Goal: Contribute content: Contribute content

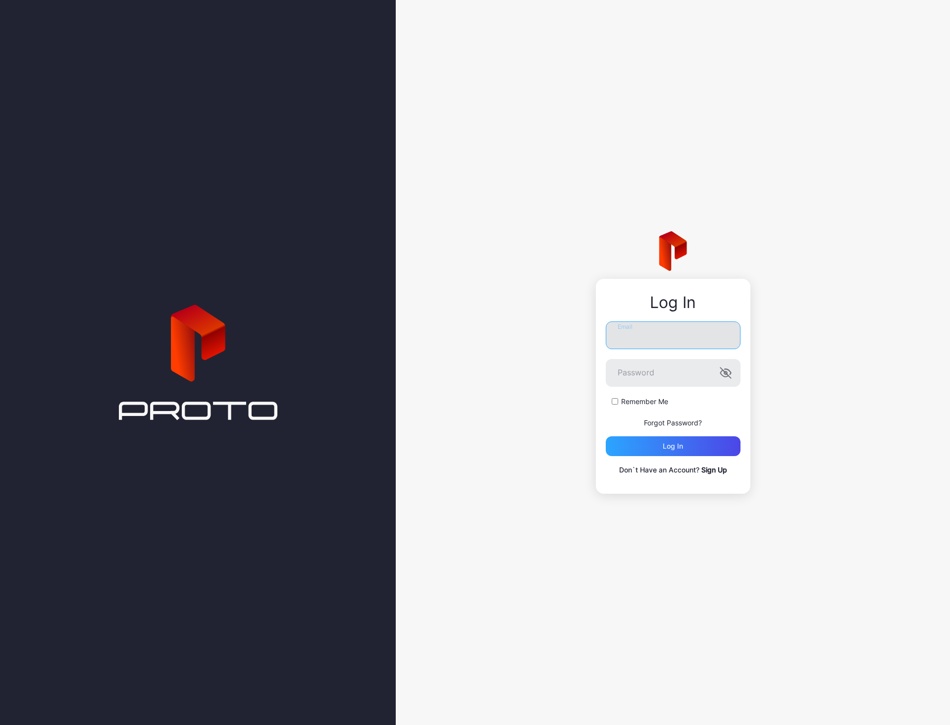
click at [713, 339] on input "Email" at bounding box center [673, 336] width 135 height 28
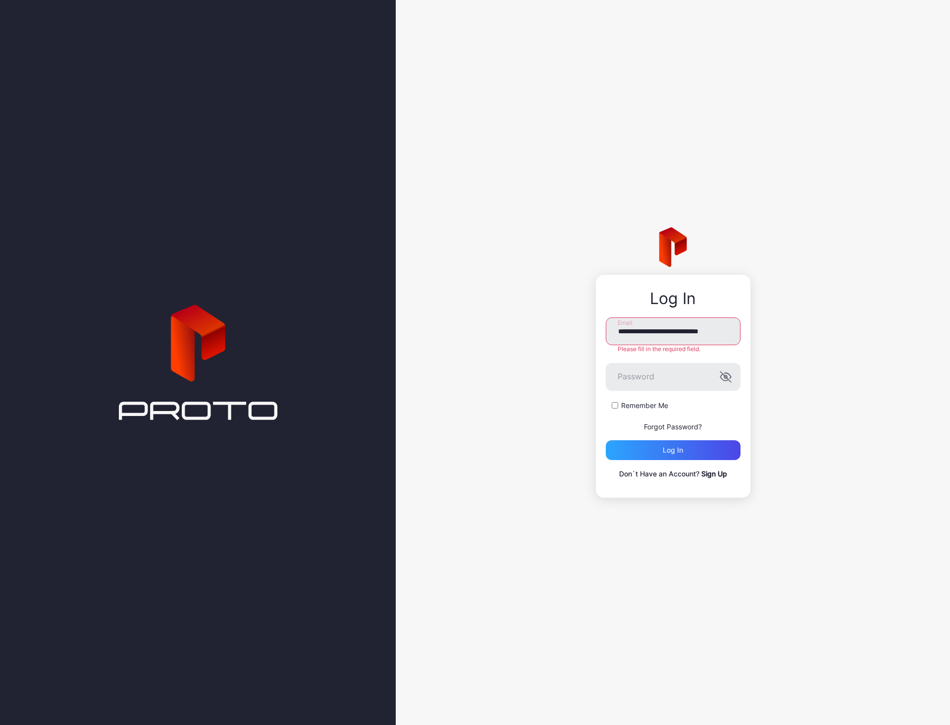
scroll to position [0, 11]
type input "**********"
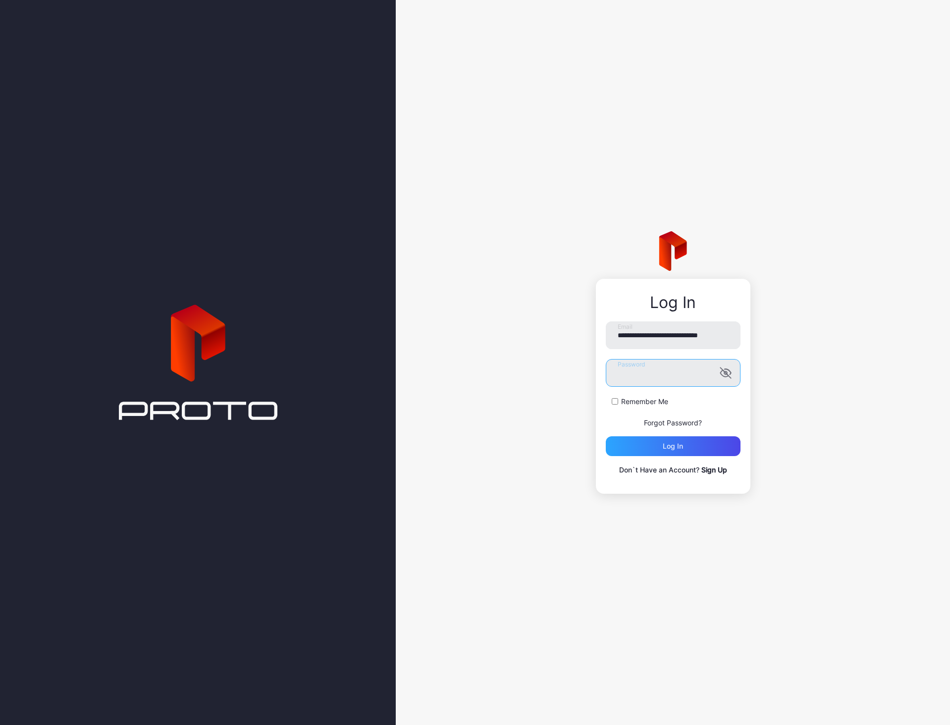
scroll to position [0, 0]
click at [606, 437] on button "Log in" at bounding box center [673, 447] width 135 height 20
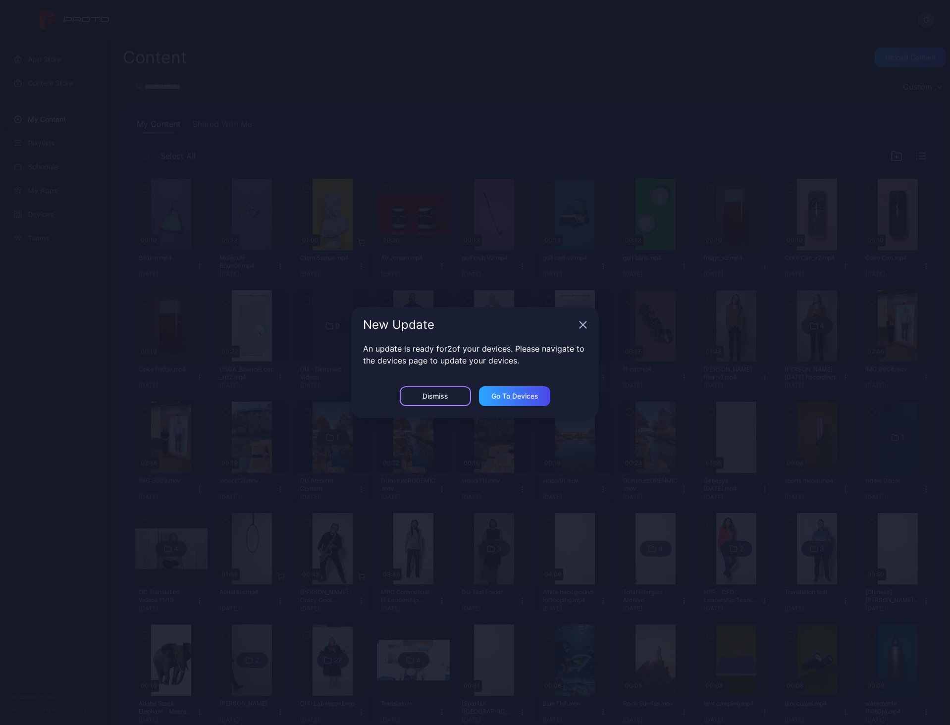
click at [424, 401] on div "Dismiss" at bounding box center [435, 396] width 71 height 20
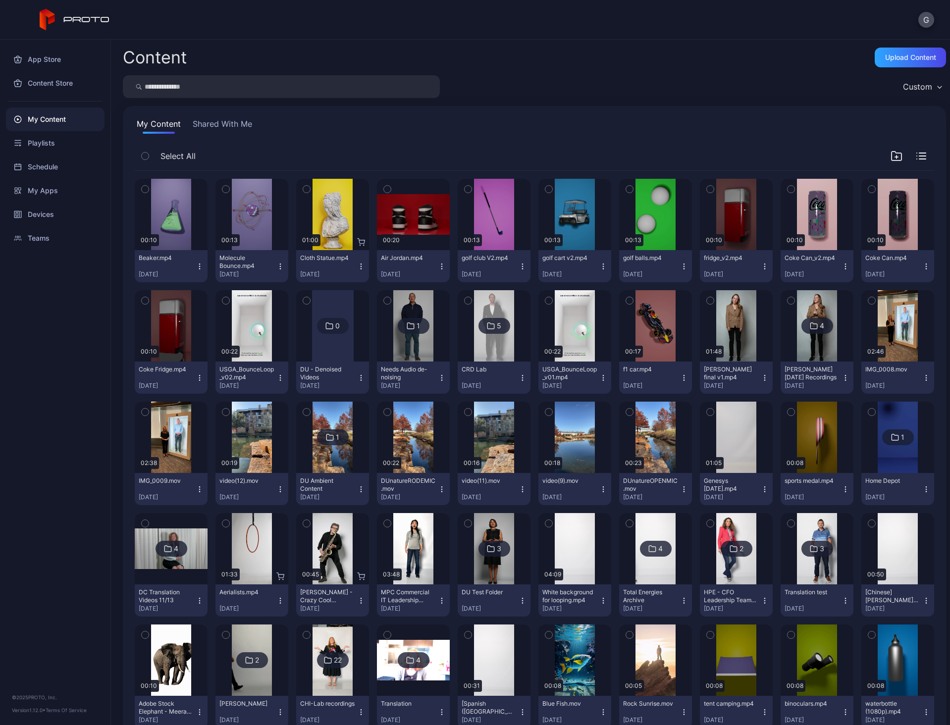
click at [916, 45] on div "Content Upload Content Custom My Content Shared With Me Select All Preview 00:1…" at bounding box center [530, 383] width 839 height 686
click at [908, 57] on div "Upload Content" at bounding box center [910, 58] width 51 height 8
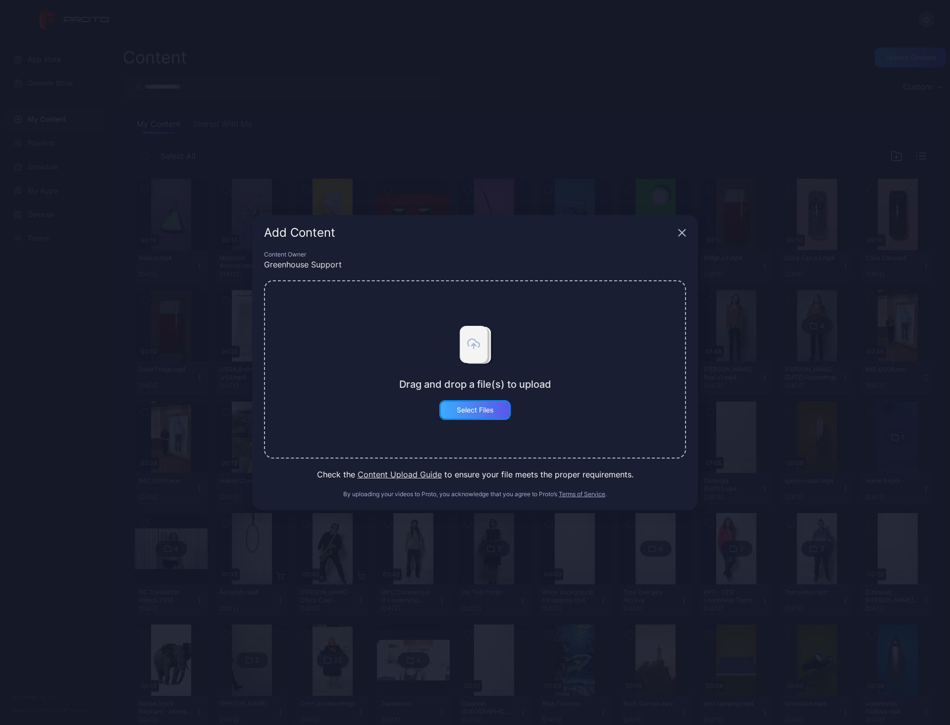
click at [481, 413] on div "Select Files" at bounding box center [475, 410] width 37 height 8
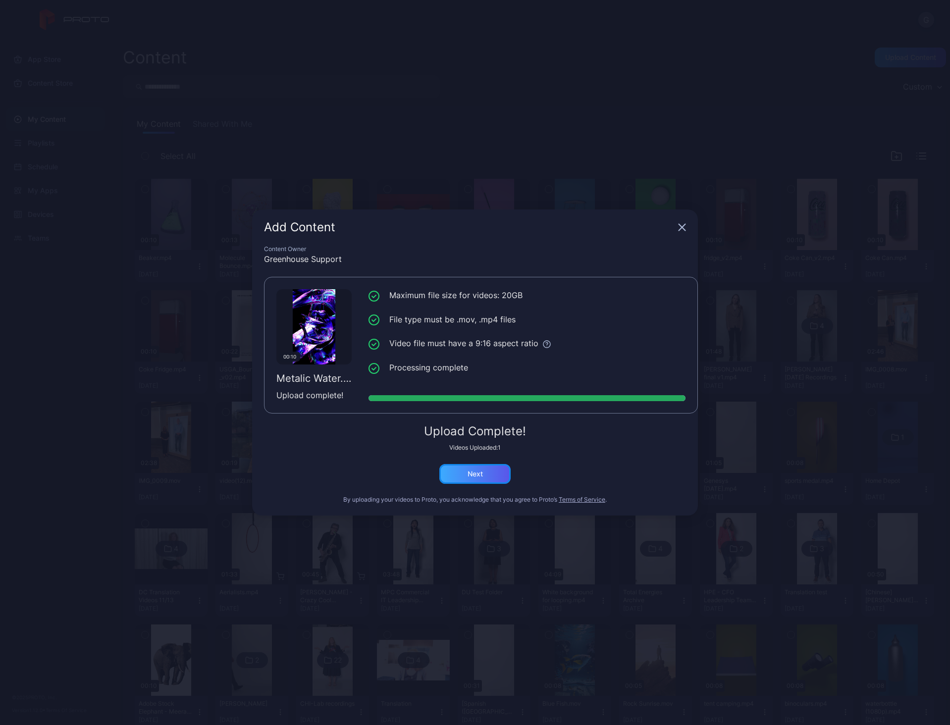
click at [487, 473] on div "Next" at bounding box center [475, 474] width 71 height 20
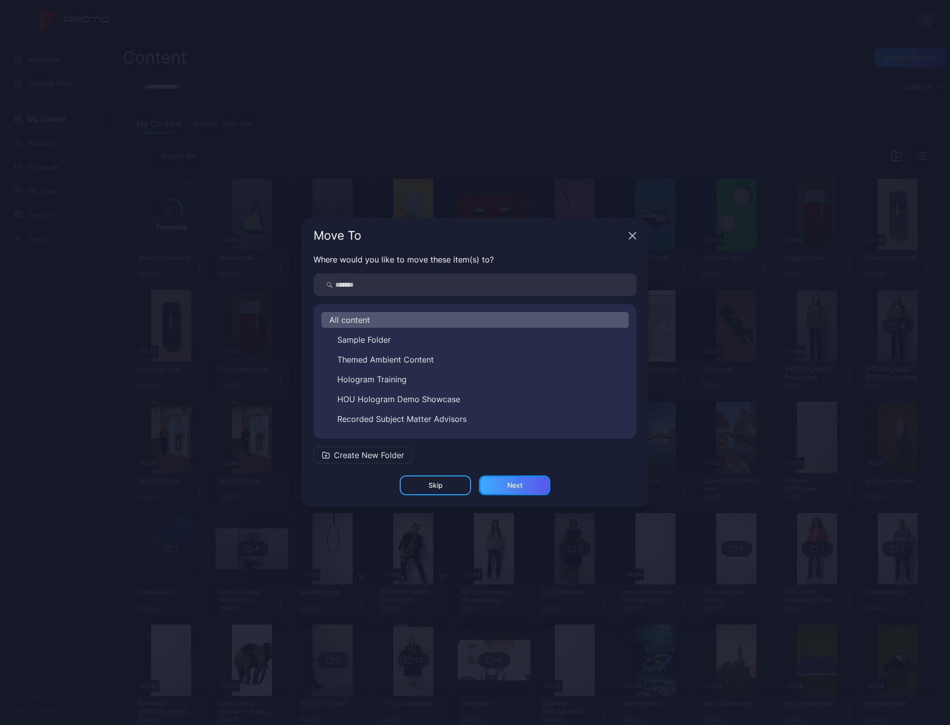
click at [515, 491] on div "Next" at bounding box center [514, 486] width 71 height 20
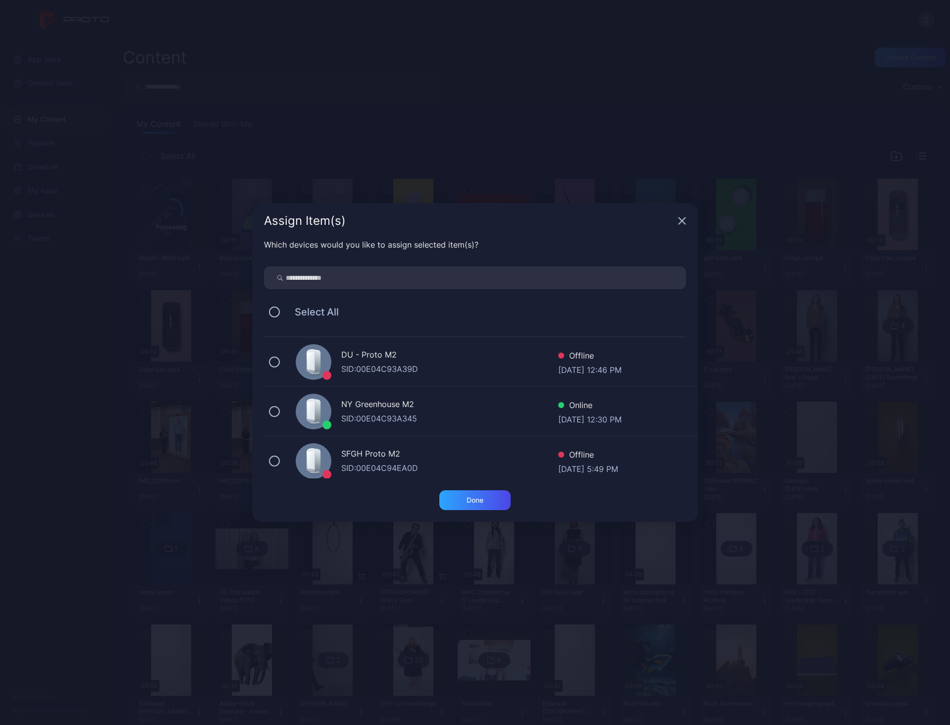
click at [389, 401] on div "NY Greenhouse M2" at bounding box center [449, 405] width 217 height 14
click at [473, 504] on div "Done" at bounding box center [475, 501] width 71 height 20
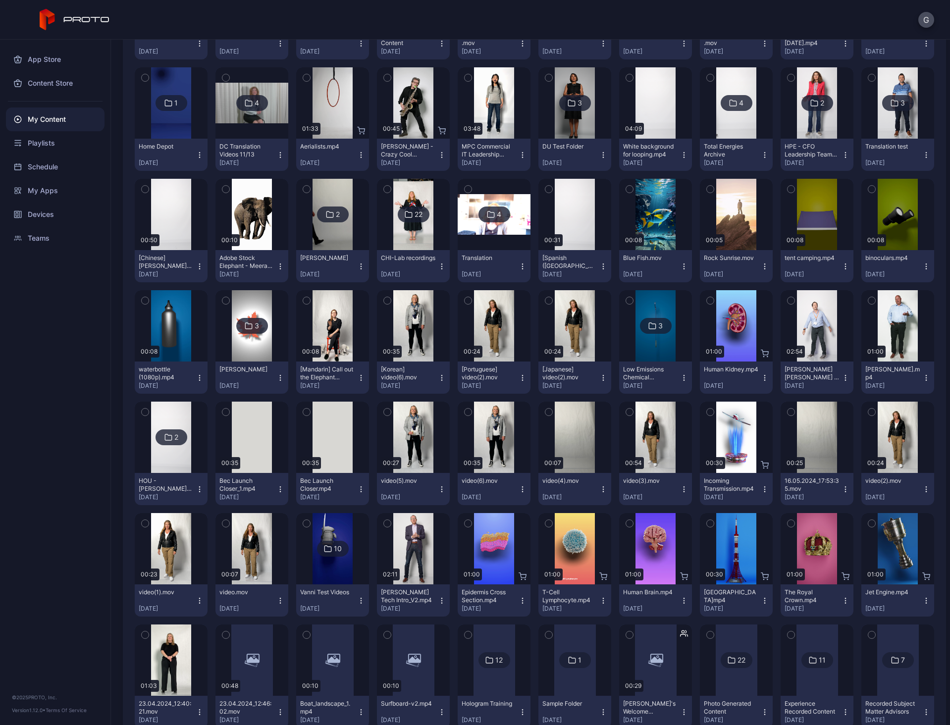
scroll to position [588, 0]
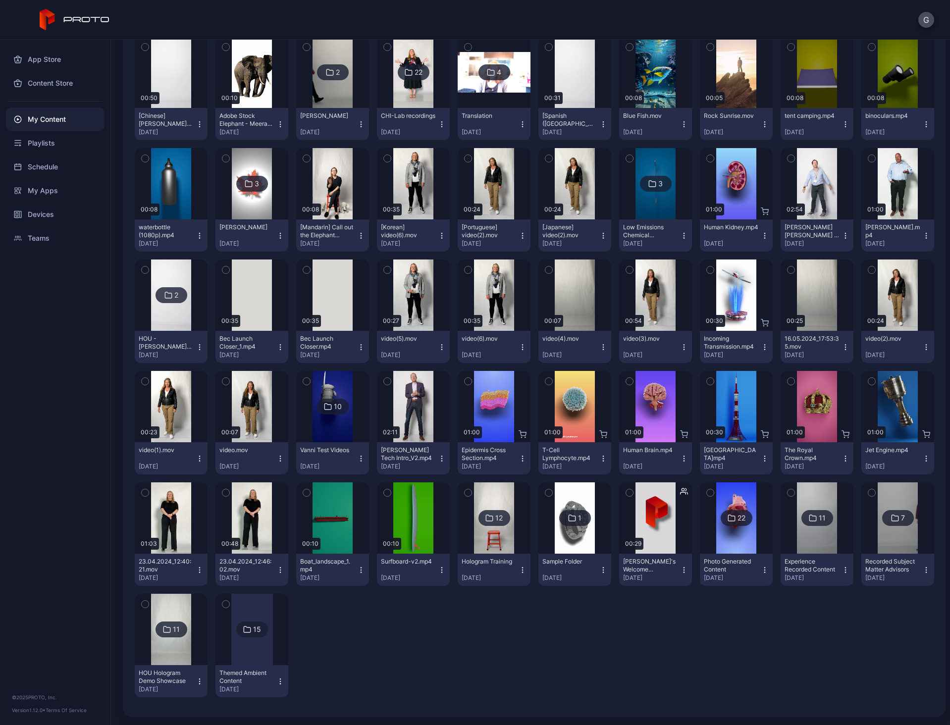
click at [405, 626] on div "Preview 00:10 Metalic Water.mp4 [DATE] Preview 00:10 Beaker.mp4 [DATE] Preview …" at bounding box center [535, 144] width 800 height 1123
click at [628, 382] on icon "button" at bounding box center [629, 381] width 2 height 1
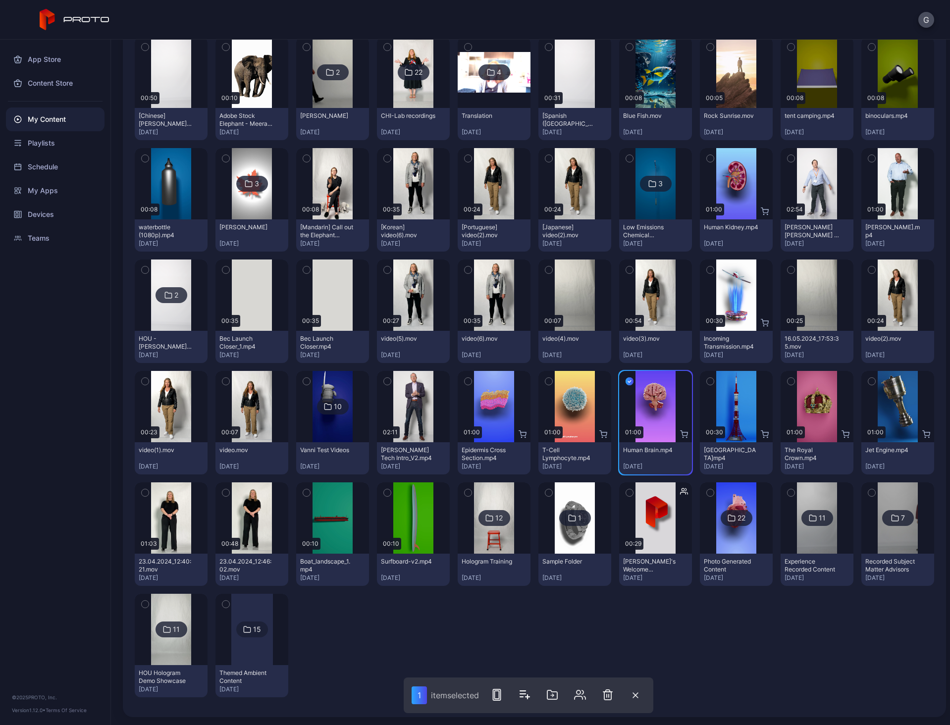
click at [546, 382] on icon "button" at bounding box center [549, 381] width 7 height 11
click at [465, 383] on icon "button" at bounding box center [468, 381] width 7 height 11
click at [707, 379] on icon "button" at bounding box center [710, 381] width 7 height 11
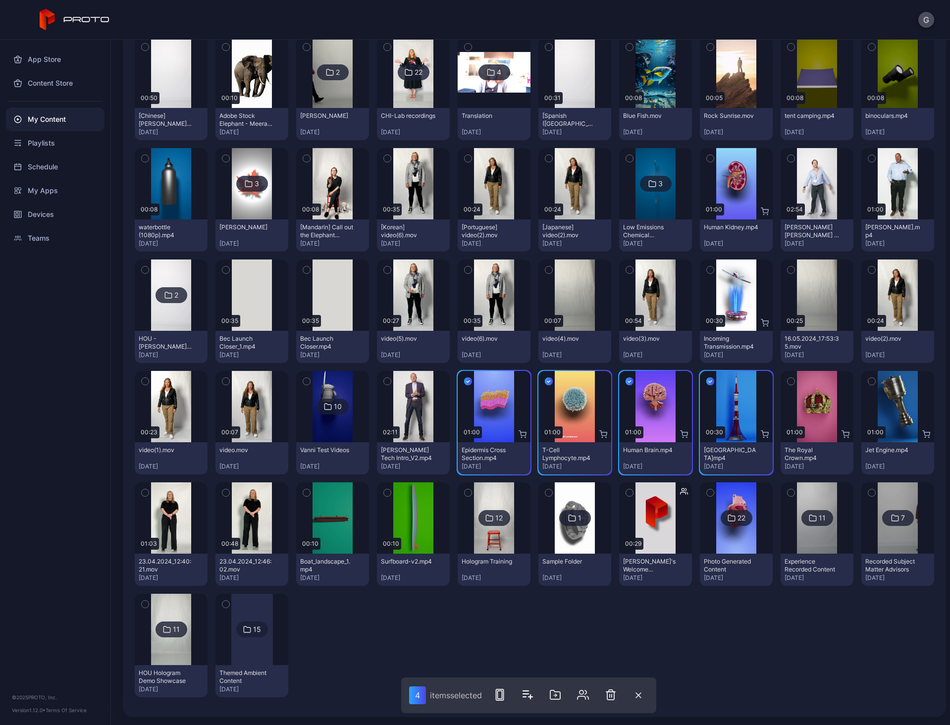
click at [788, 383] on icon "button" at bounding box center [791, 381] width 7 height 11
click at [869, 383] on icon "button" at bounding box center [872, 381] width 7 height 11
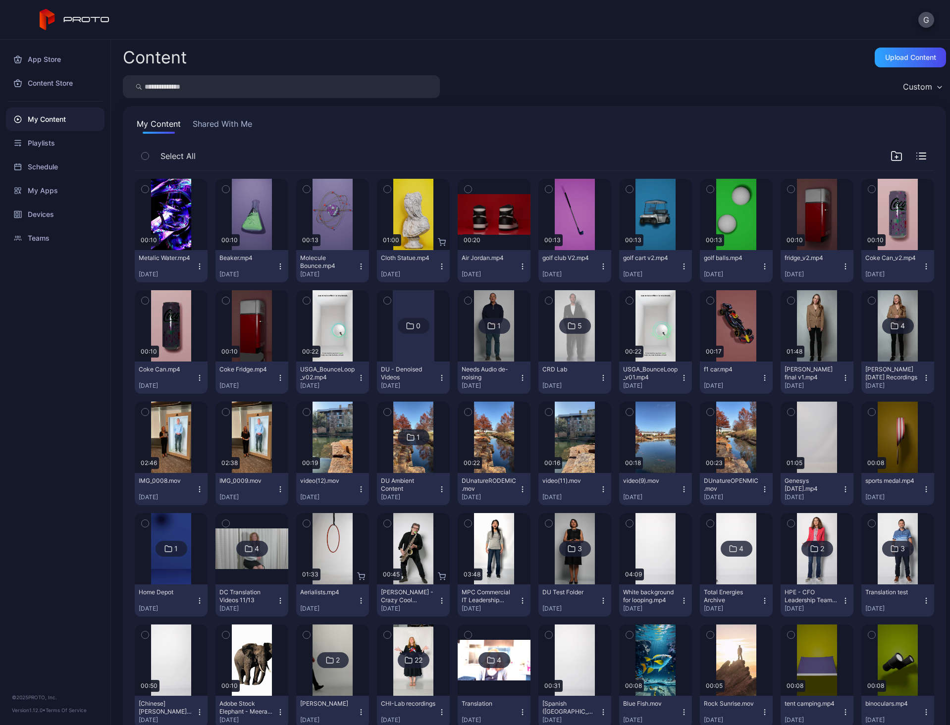
click at [706, 298] on button "button" at bounding box center [710, 300] width 21 height 21
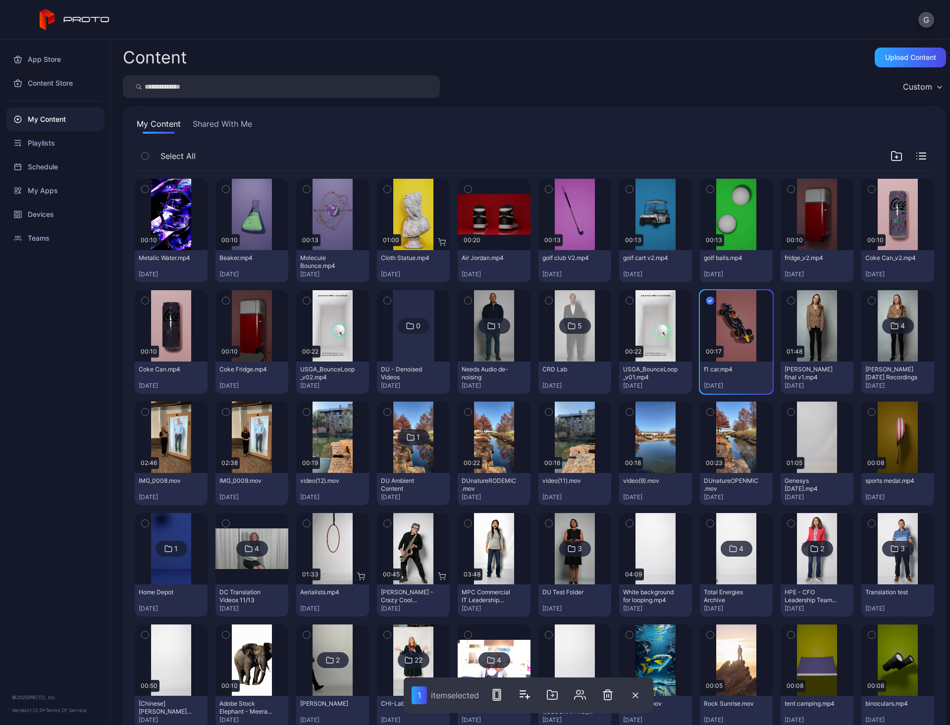
click at [626, 297] on icon "button" at bounding box center [629, 300] width 7 height 11
click at [709, 190] on icon "button" at bounding box center [710, 189] width 2 height 1
click at [626, 189] on icon "button" at bounding box center [629, 189] width 7 height 11
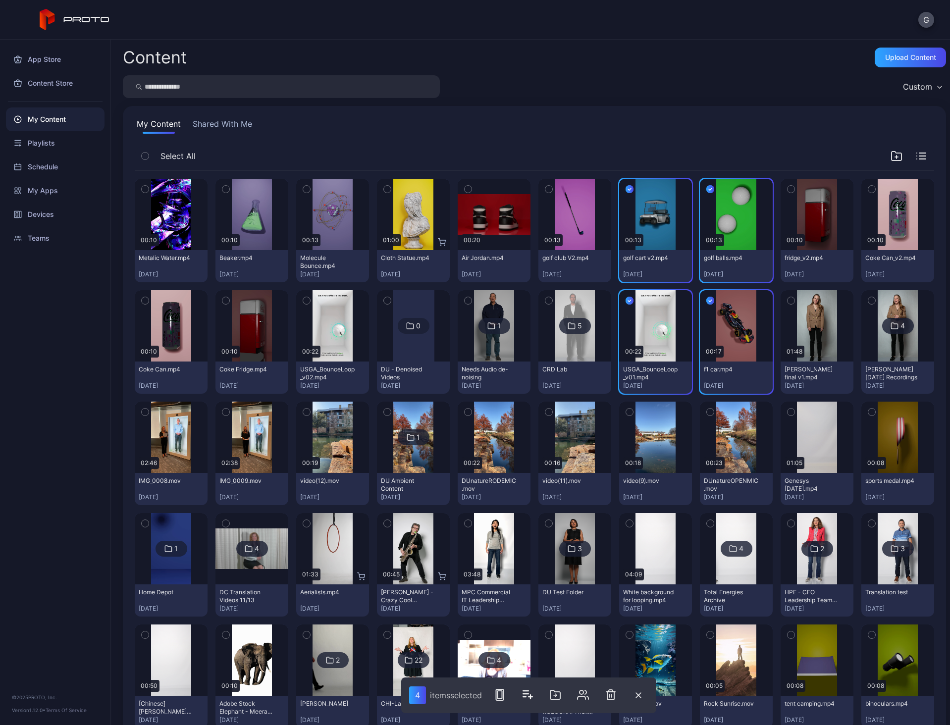
click at [539, 185] on button "button" at bounding box center [549, 189] width 21 height 21
click at [384, 191] on icon "button" at bounding box center [387, 189] width 7 height 11
click at [470, 186] on button "button" at bounding box center [468, 189] width 21 height 21
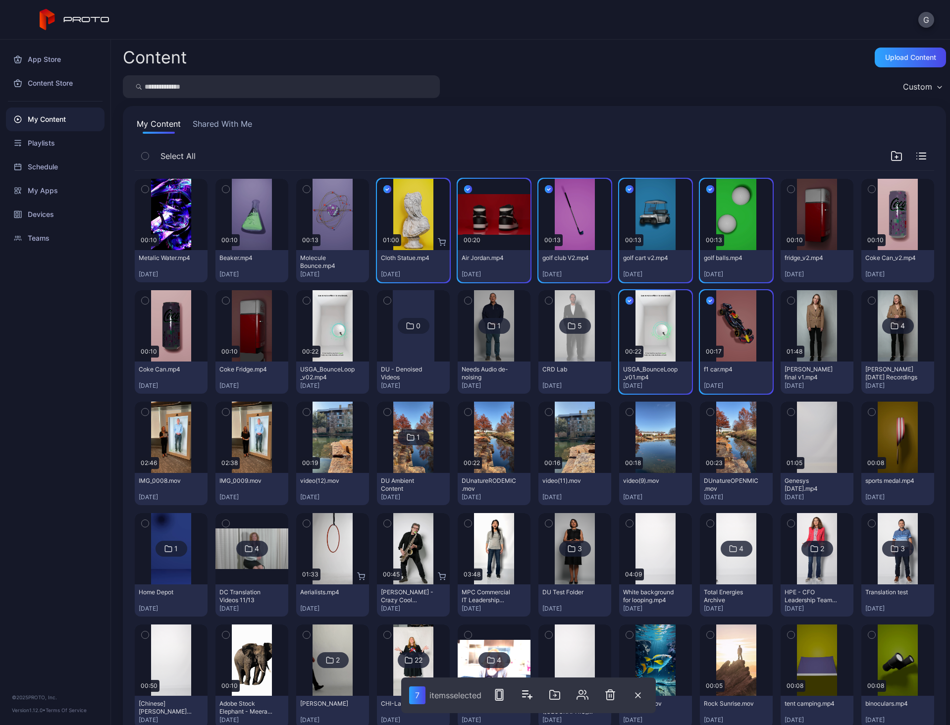
click at [303, 187] on icon "button" at bounding box center [306, 189] width 7 height 11
click at [227, 192] on icon "button" at bounding box center [225, 189] width 7 height 11
click at [788, 188] on icon "button" at bounding box center [791, 189] width 7 height 11
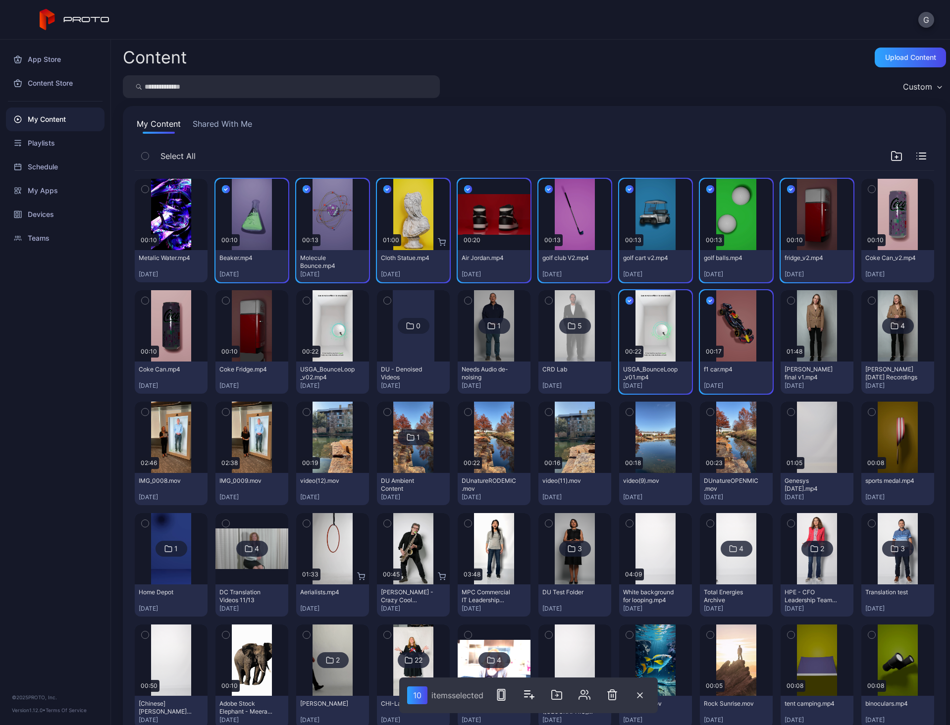
click at [869, 188] on icon "button" at bounding box center [872, 189] width 7 height 11
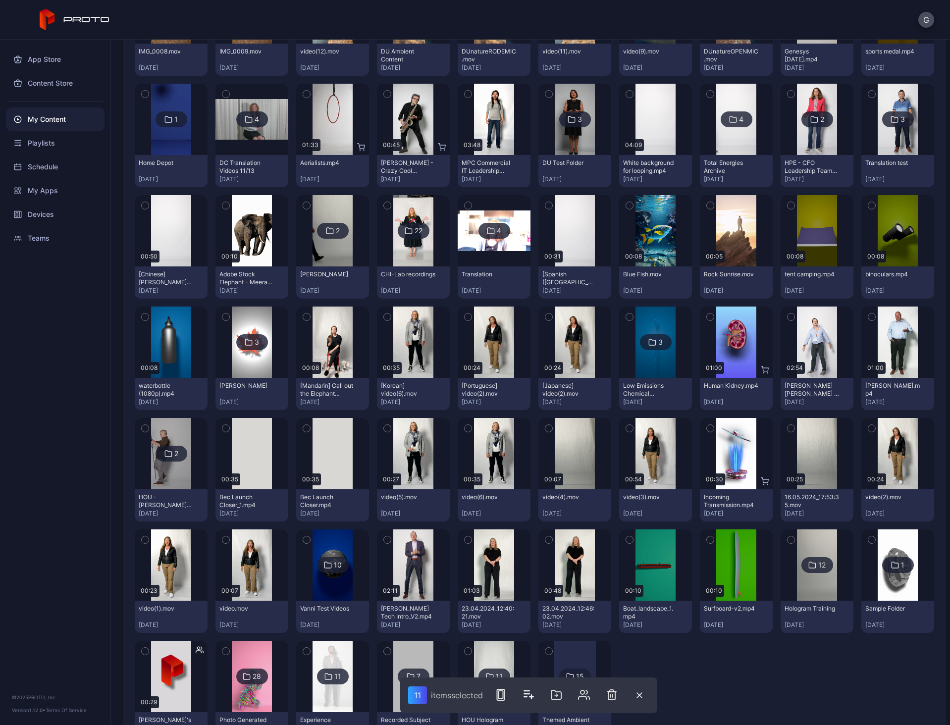
scroll to position [477, 0]
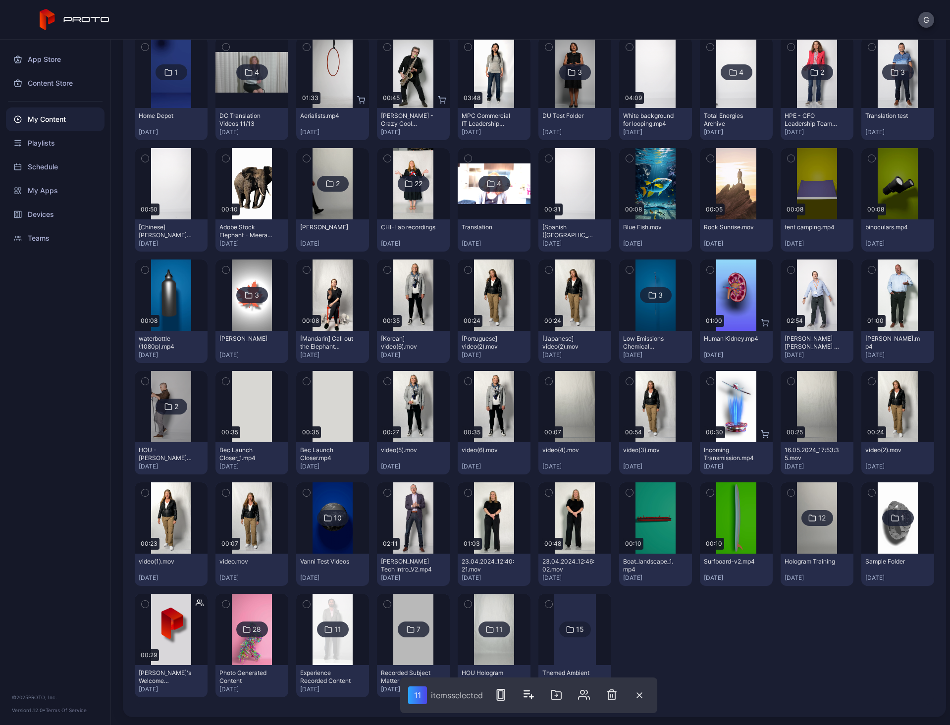
click at [707, 490] on icon "button" at bounding box center [710, 493] width 7 height 11
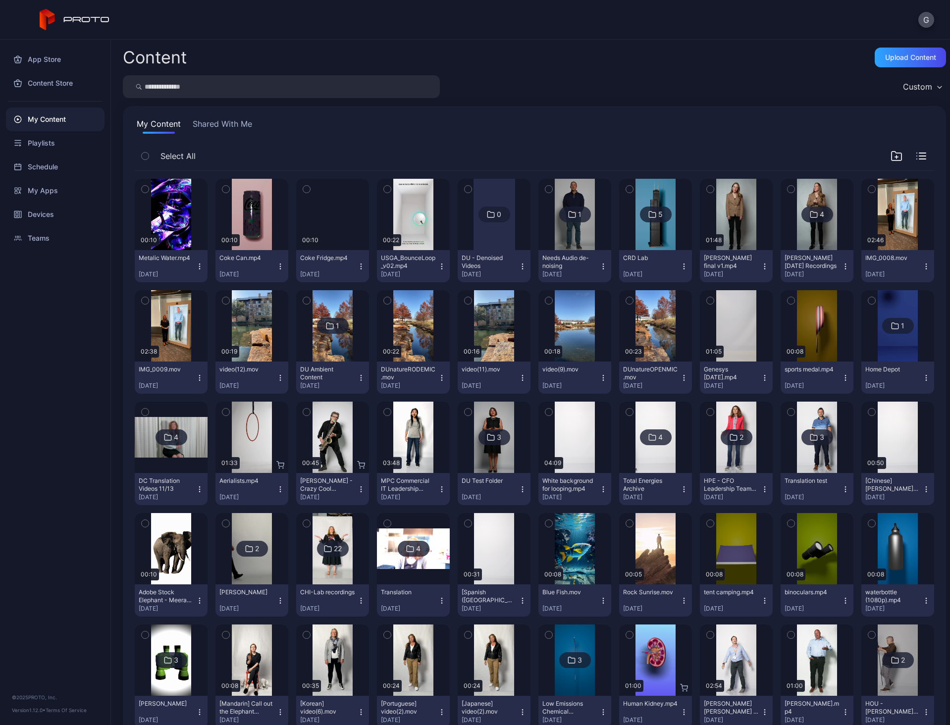
click at [386, 190] on icon "button" at bounding box center [387, 189] width 7 height 11
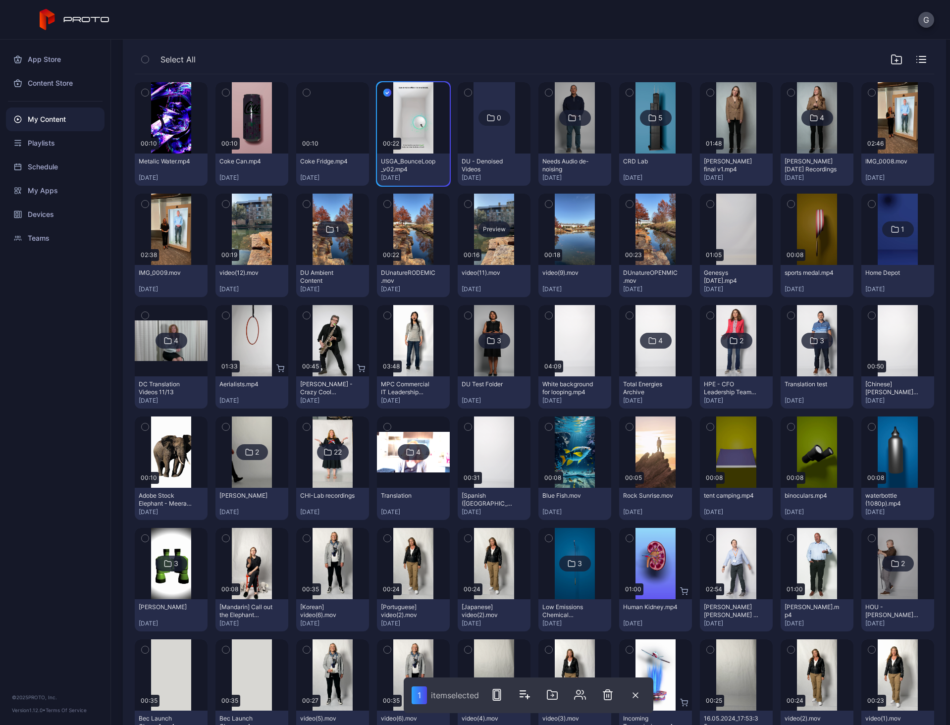
scroll to position [99, 0]
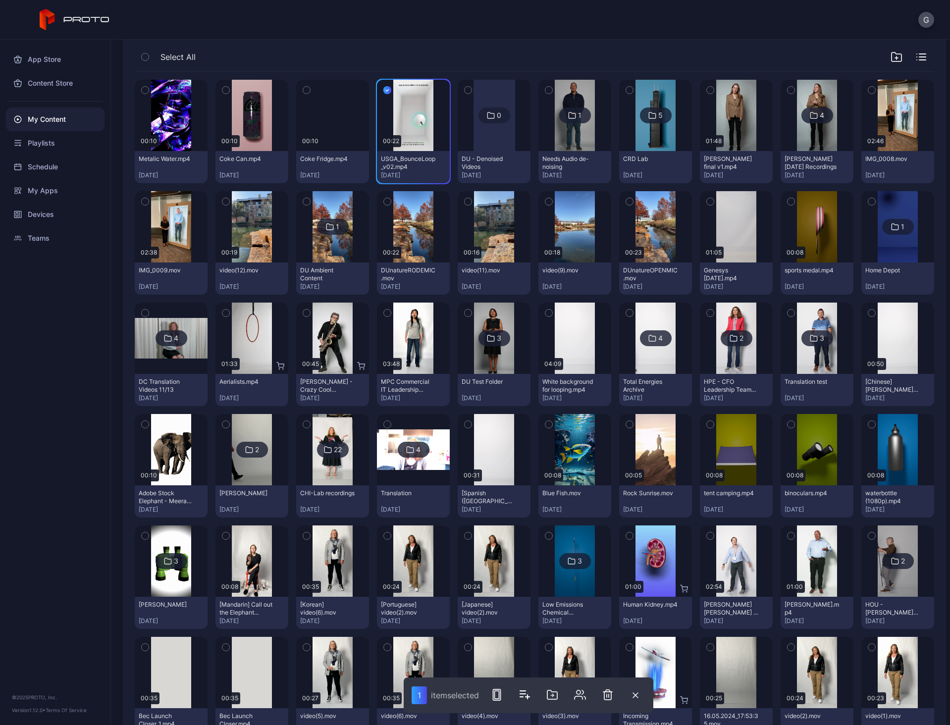
click at [312, 90] on button "button" at bounding box center [306, 90] width 21 height 21
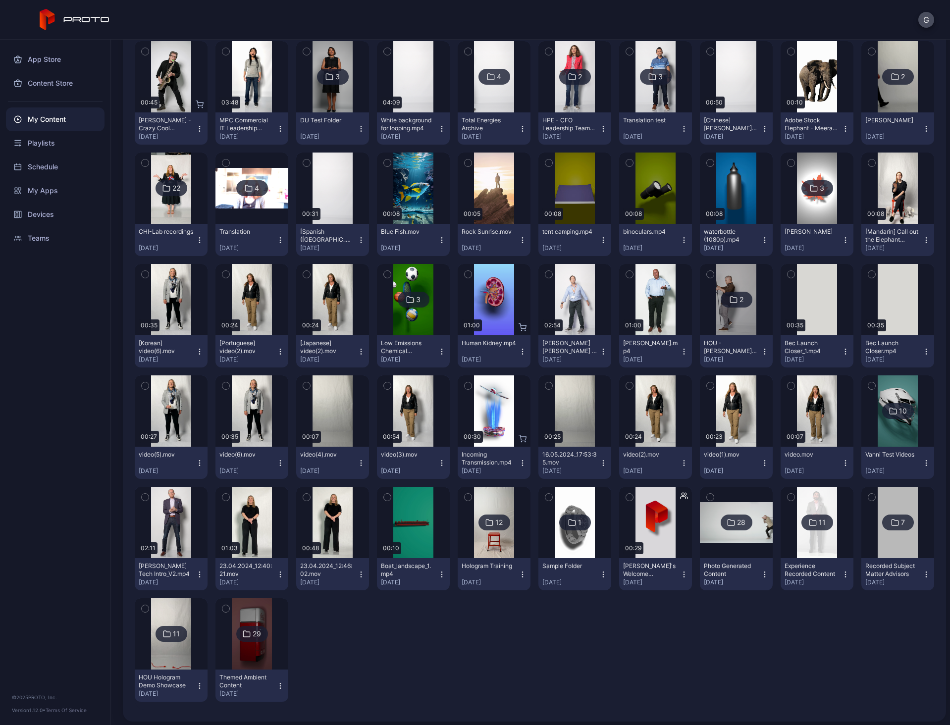
scroll to position [365, 0]
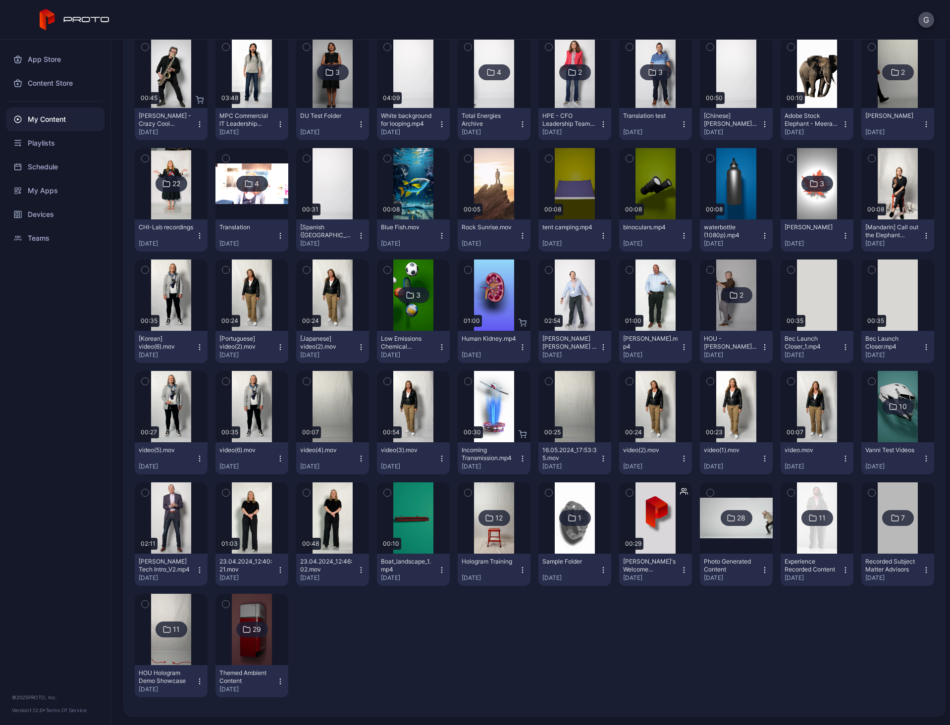
click at [269, 646] on img at bounding box center [252, 629] width 40 height 71
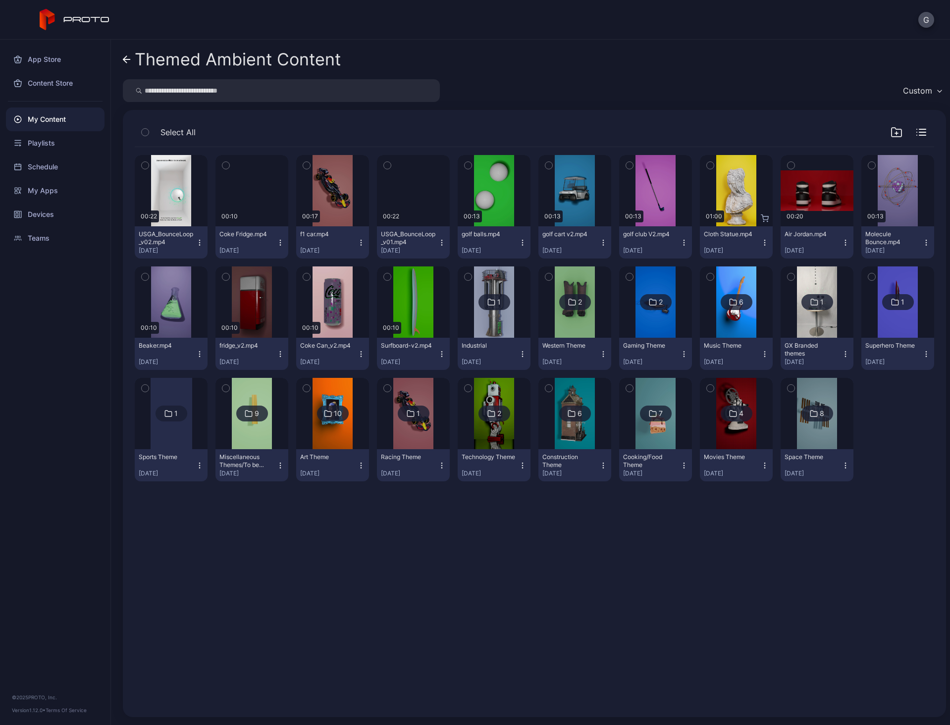
click at [229, 167] on button "button" at bounding box center [226, 165] width 21 height 21
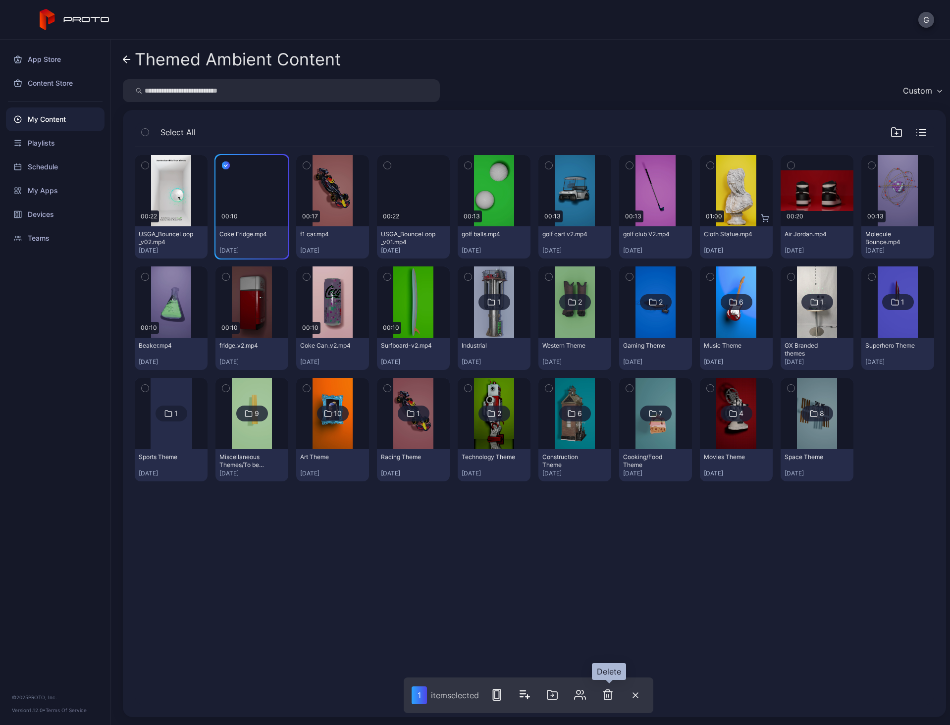
click at [609, 695] on icon "button" at bounding box center [608, 695] width 12 height 12
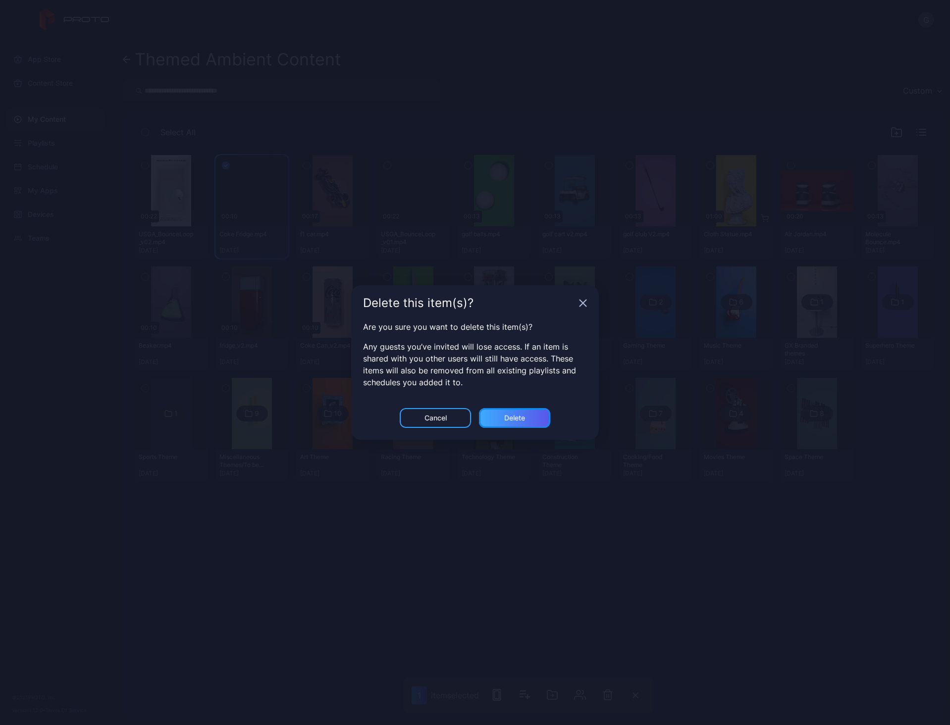
click at [508, 416] on div "Delete" at bounding box center [514, 418] width 21 height 8
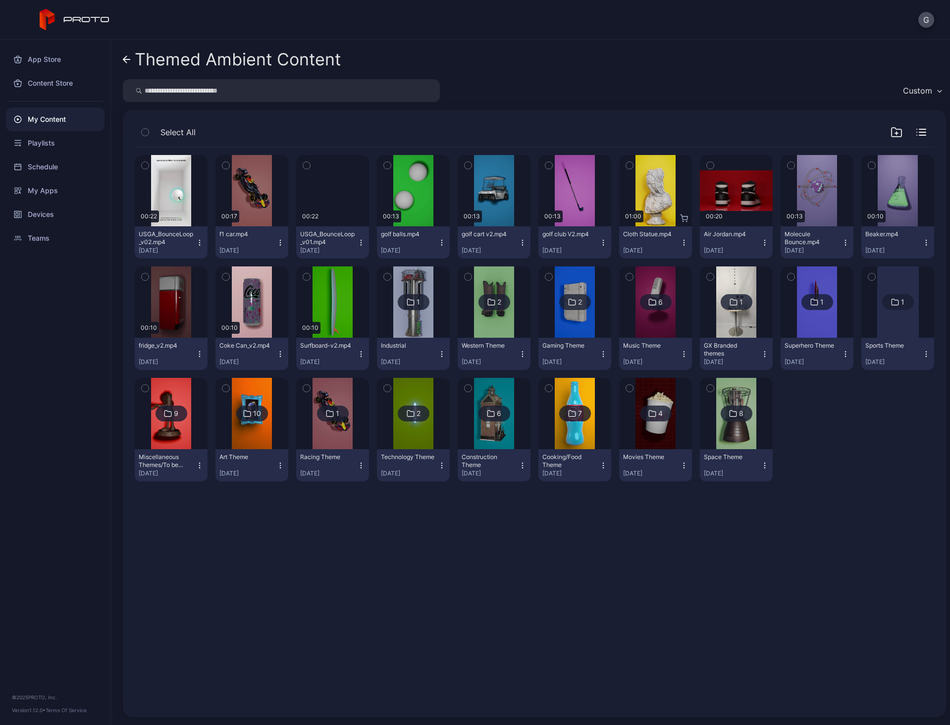
click at [307, 164] on icon "button" at bounding box center [306, 165] width 7 height 11
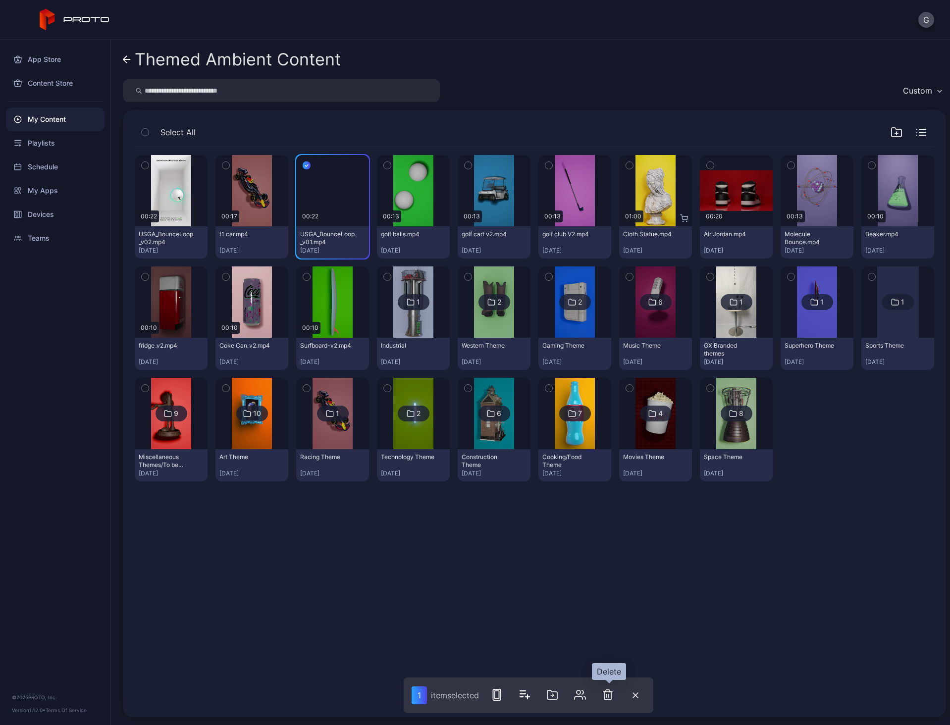
click at [611, 698] on icon "button" at bounding box center [608, 695] width 12 height 12
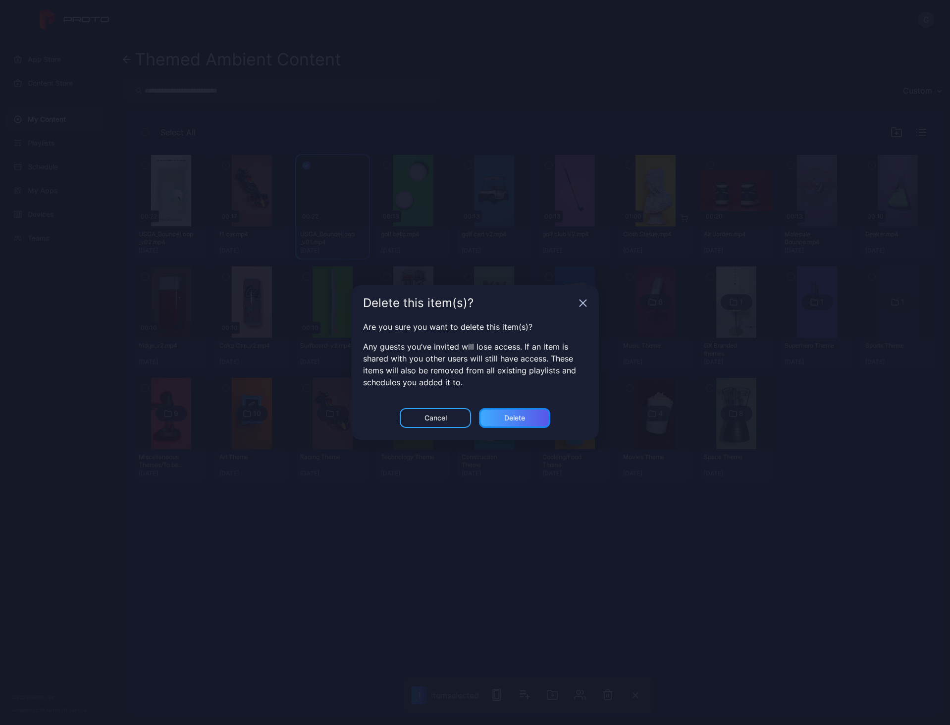
click at [500, 422] on div "Delete" at bounding box center [514, 418] width 71 height 20
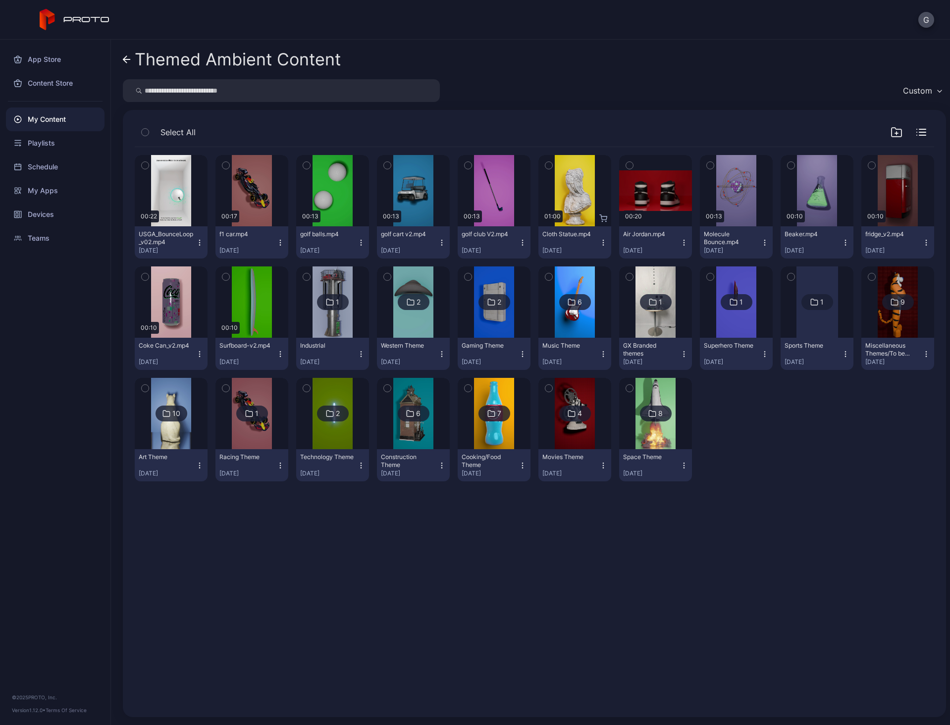
click at [41, 126] on div "My Content" at bounding box center [55, 120] width 99 height 24
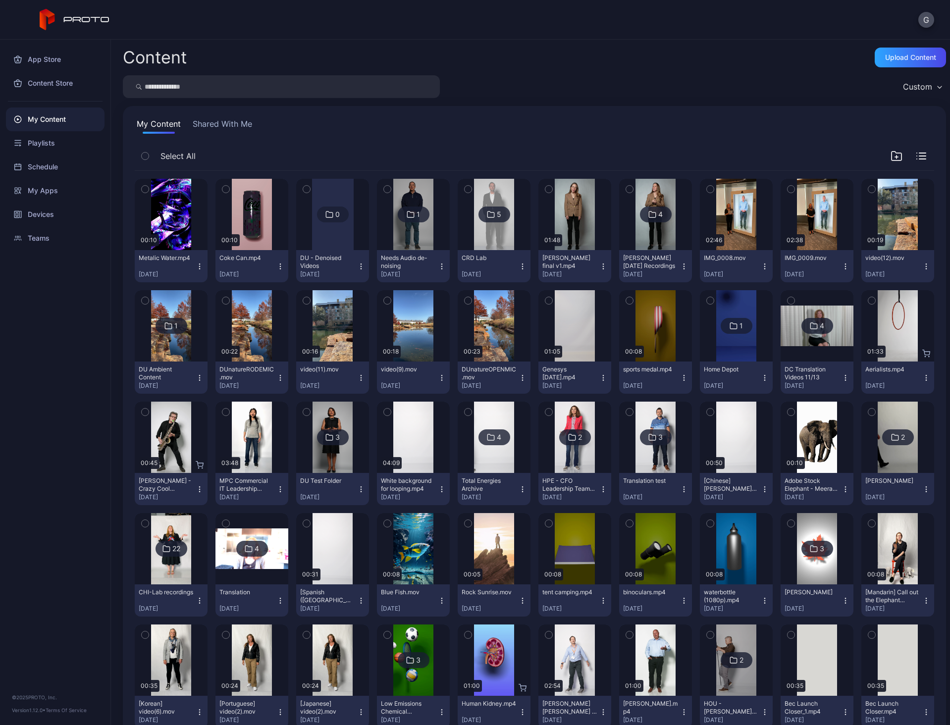
click at [800, 536] on img at bounding box center [817, 548] width 40 height 71
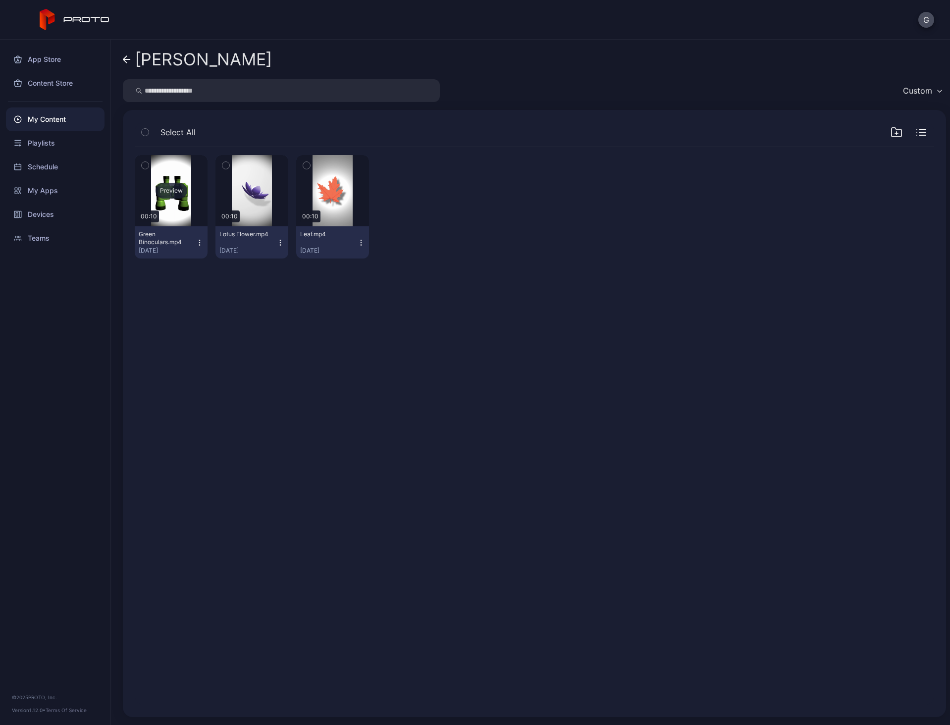
click at [188, 163] on div "Preview" at bounding box center [171, 190] width 73 height 71
